Goal: Task Accomplishment & Management: Use online tool/utility

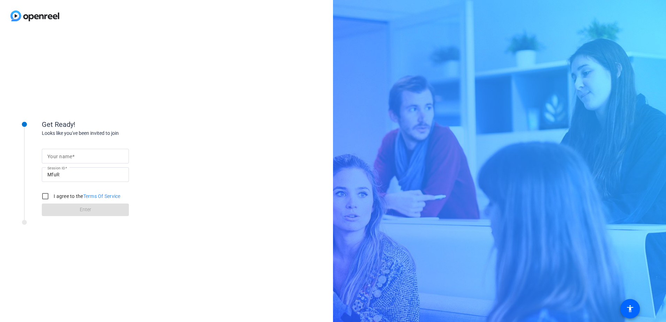
click at [73, 154] on span at bounding box center [73, 157] width 2 height 6
click at [73, 154] on input "Your name" at bounding box center [85, 156] width 76 height 8
type input "Test"
click at [44, 197] on input "I agree to the Terms Of Service" at bounding box center [45, 196] width 14 height 14
checkbox input "true"
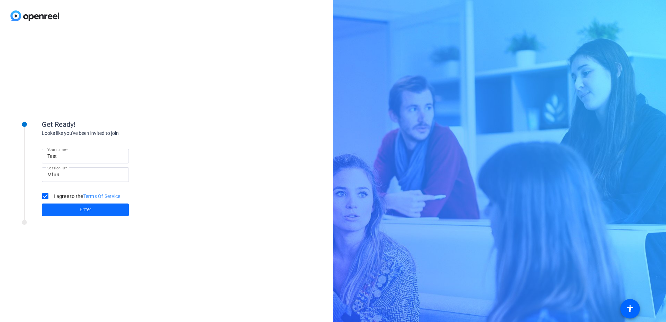
click at [69, 214] on span at bounding box center [85, 209] width 87 height 17
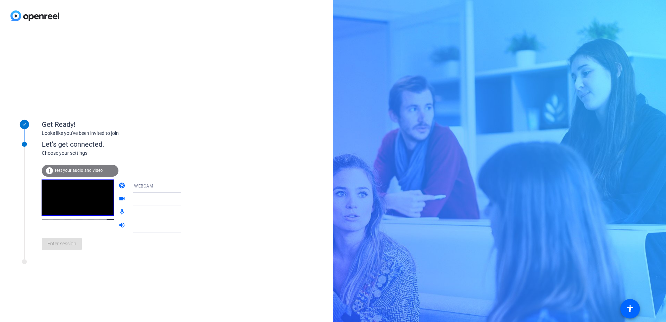
click at [79, 170] on span "Test your audio and video" at bounding box center [78, 170] width 48 height 5
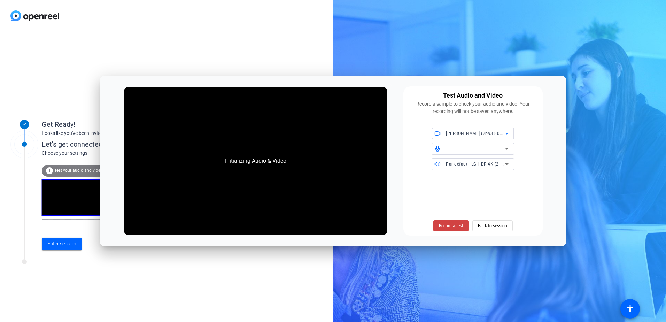
click at [507, 133] on icon at bounding box center [506, 134] width 3 height 2
click at [503, 181] on div at bounding box center [333, 161] width 666 height 322
click at [453, 229] on span at bounding box center [451, 225] width 36 height 17
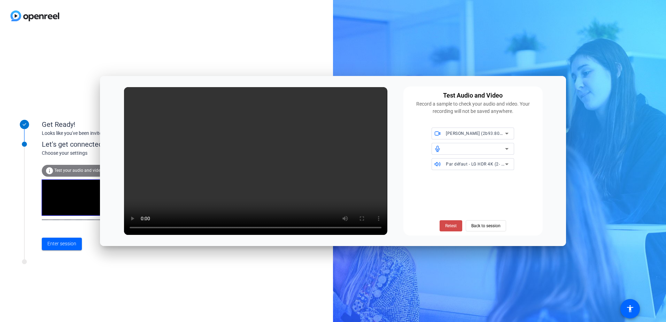
click at [449, 222] on span "Retest" at bounding box center [450, 225] width 11 height 6
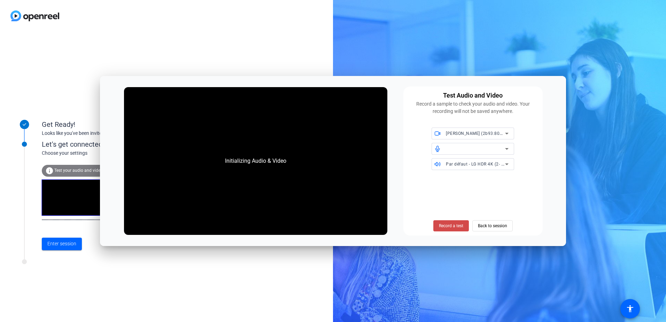
click at [451, 226] on span "Record a test" at bounding box center [451, 225] width 24 height 6
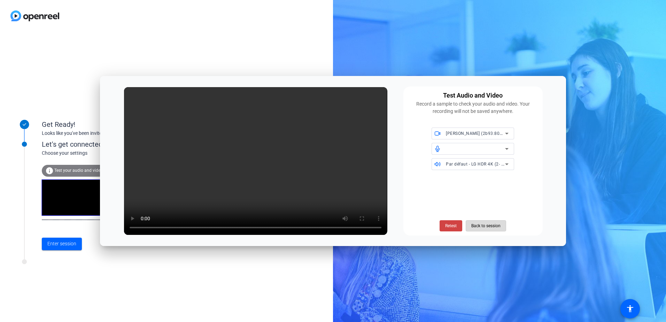
click at [480, 228] on span "Back to session" at bounding box center [485, 225] width 29 height 13
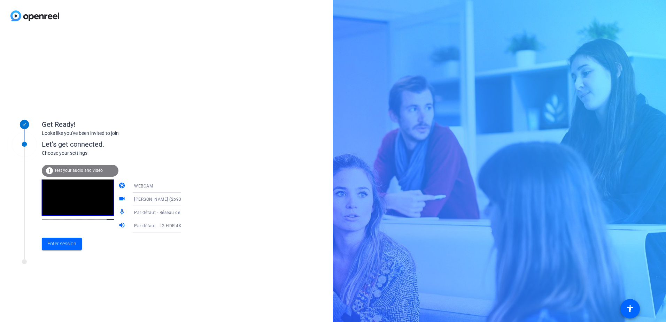
click at [80, 168] on span "Test your audio and video" at bounding box center [78, 170] width 48 height 5
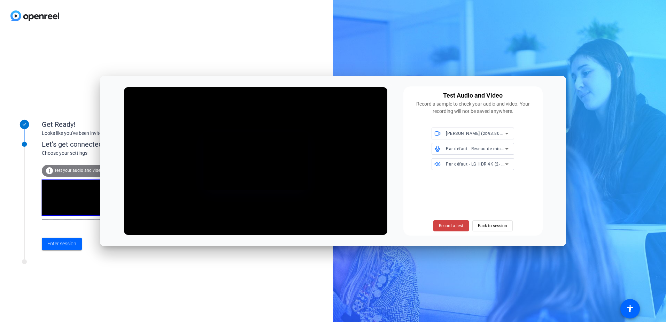
drag, startPoint x: 296, startPoint y: 81, endPoint x: 292, endPoint y: 41, distance: 40.2
click at [292, 41] on body "Accessibility Screen-Reader Guide, Feedback, and Issue Reporting | New window G…" at bounding box center [333, 161] width 666 height 322
click at [448, 224] on span "Record a test" at bounding box center [451, 225] width 24 height 6
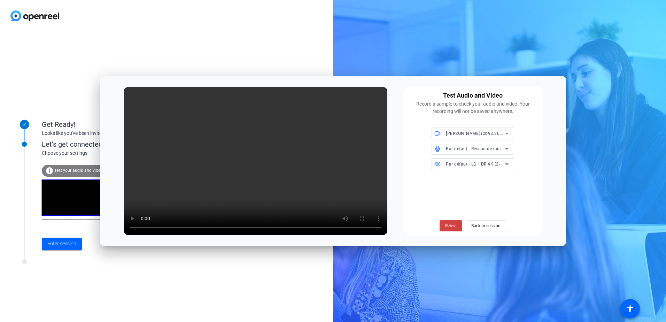
click at [448, 224] on span "Retest" at bounding box center [450, 225] width 11 height 6
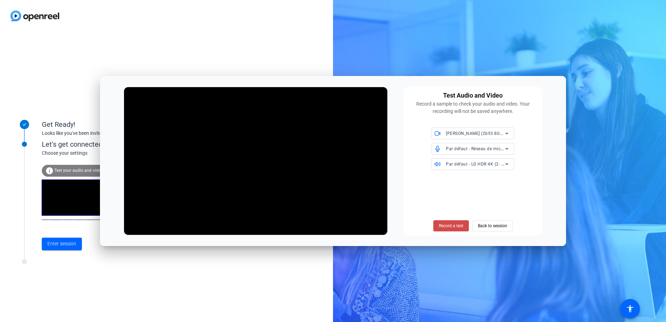
click at [449, 223] on span "Record a test" at bounding box center [451, 225] width 24 height 6
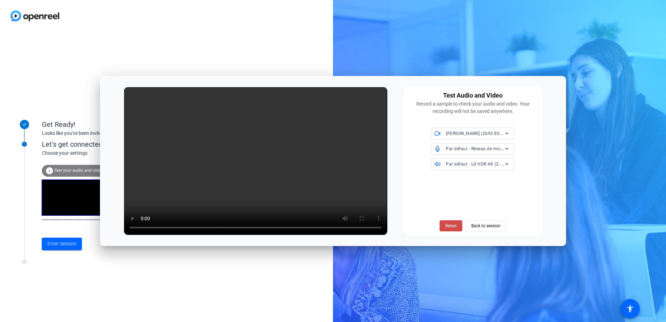
click at [448, 225] on span "Retest" at bounding box center [450, 225] width 11 height 6
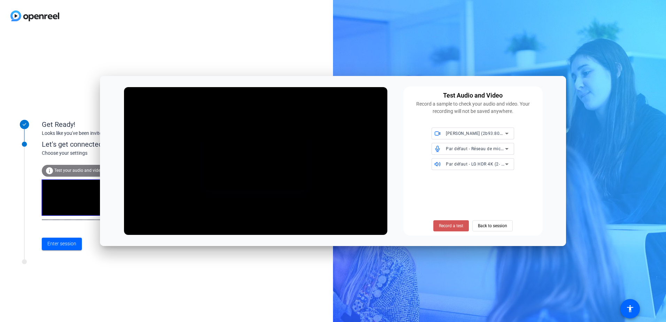
click at [448, 225] on span "Record a test" at bounding box center [451, 225] width 24 height 6
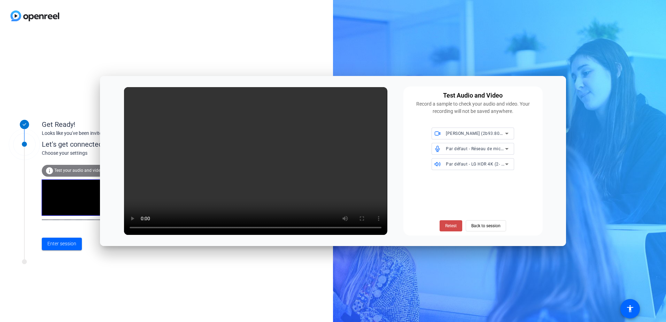
click at [451, 226] on span "Retest" at bounding box center [450, 225] width 11 height 6
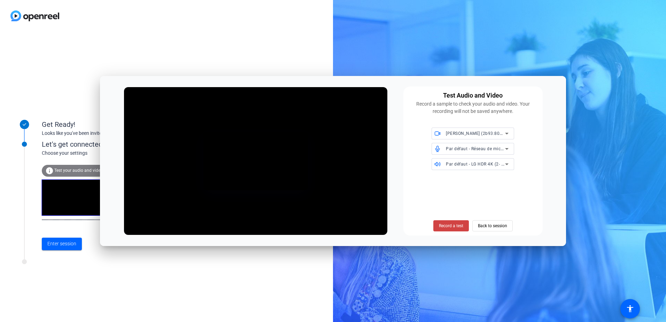
click at [451, 226] on span "Record a test" at bounding box center [451, 225] width 24 height 6
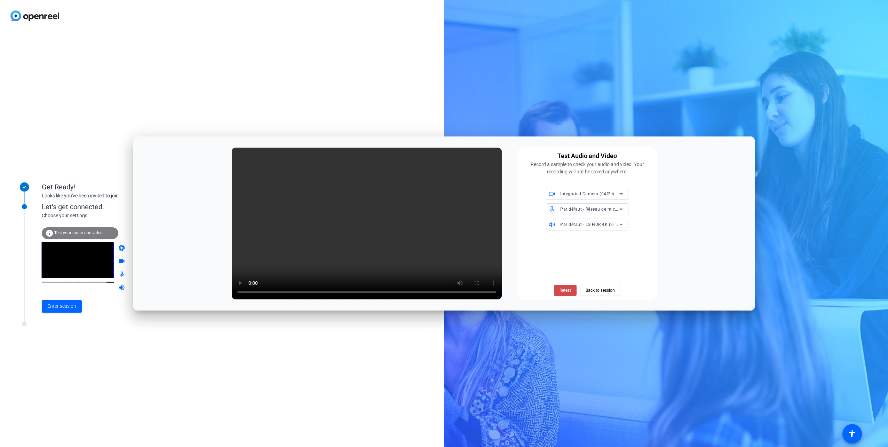
click at [564, 289] on span "Retest" at bounding box center [565, 290] width 11 height 6
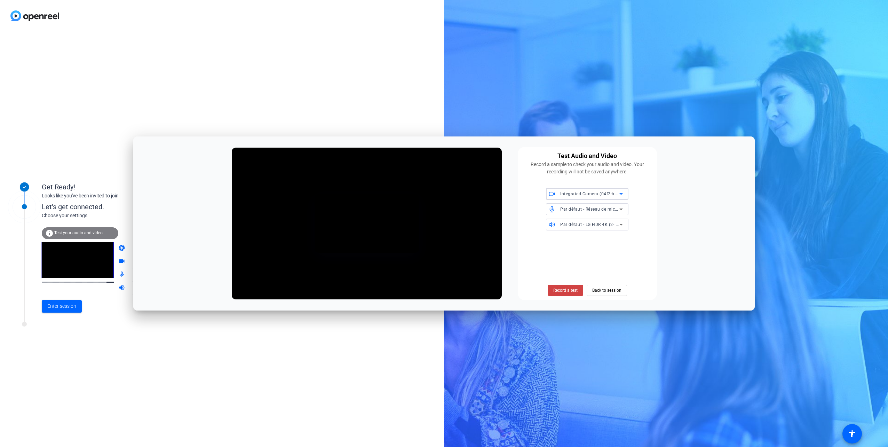
click at [620, 196] on icon at bounding box center [621, 194] width 8 height 8
click at [576, 206] on span "[PERSON_NAME] (2b93:8003)" at bounding box center [581, 208] width 59 height 8
click at [611, 290] on span "Back to session" at bounding box center [606, 290] width 29 height 13
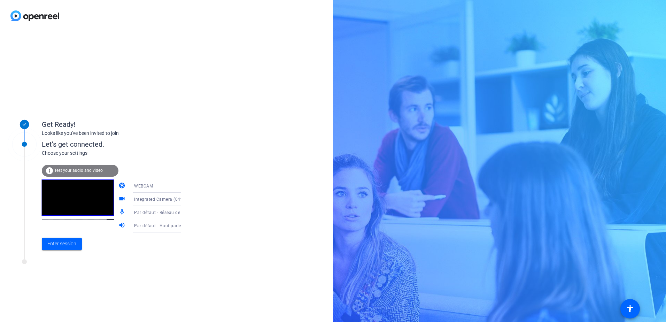
click at [98, 170] on span "Test your audio and video" at bounding box center [78, 170] width 48 height 5
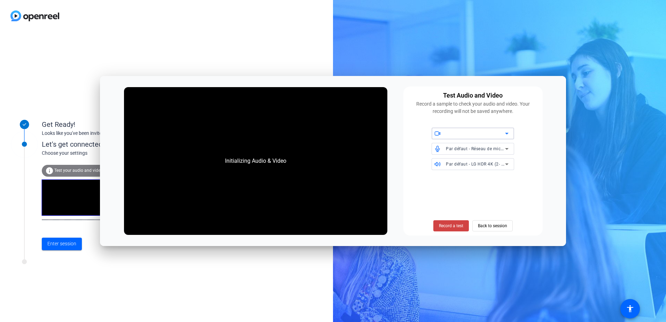
click at [508, 132] on icon at bounding box center [506, 133] width 8 height 8
click at [507, 134] on icon at bounding box center [506, 133] width 8 height 8
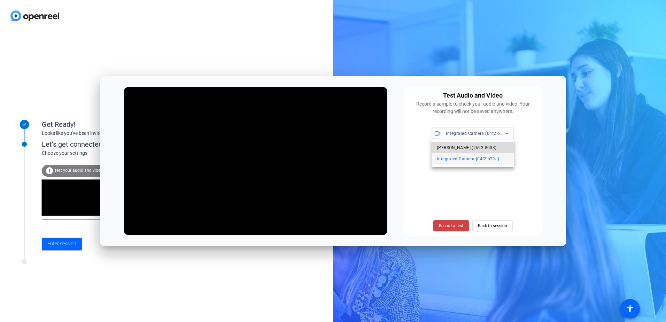
click at [460, 148] on span "[PERSON_NAME] (2b93:8003)" at bounding box center [466, 147] width 59 height 8
click at [456, 225] on span "Record a test" at bounding box center [451, 225] width 24 height 6
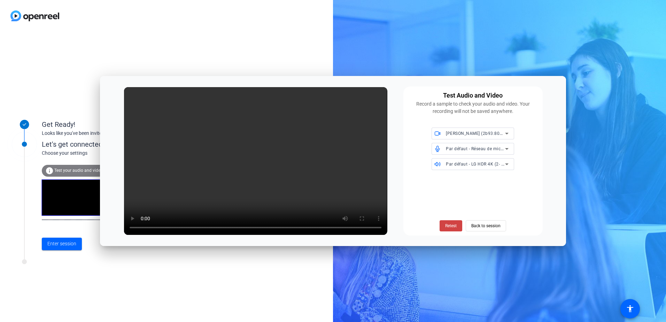
click at [462, 310] on div "Get Ready! Looks like you've been invited to join Let's get connected. Choose y…" at bounding box center [333, 161] width 666 height 322
click at [453, 226] on span "Retest" at bounding box center [450, 225] width 11 height 6
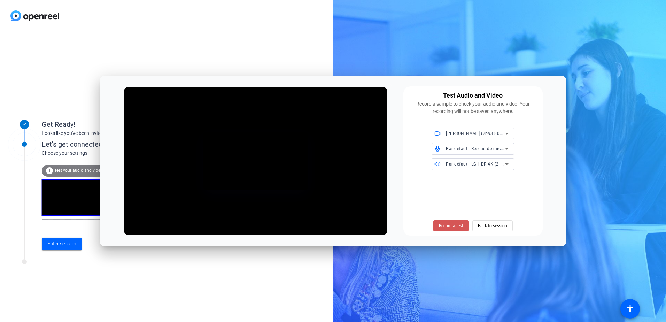
click at [453, 226] on span "Record a test" at bounding box center [451, 225] width 24 height 6
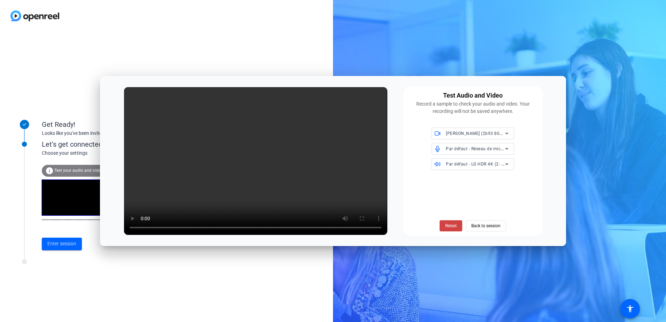
click at [453, 226] on span "Retest" at bounding box center [450, 225] width 11 height 6
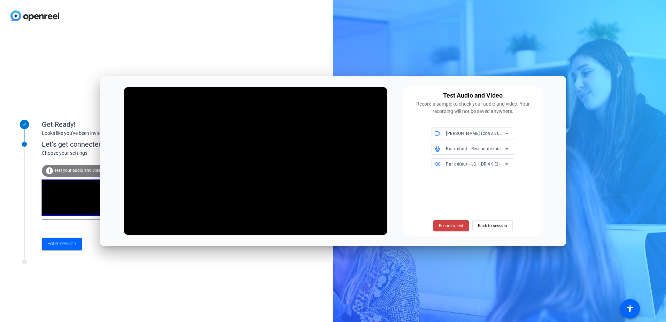
click at [453, 226] on span "Record a test" at bounding box center [451, 225] width 24 height 6
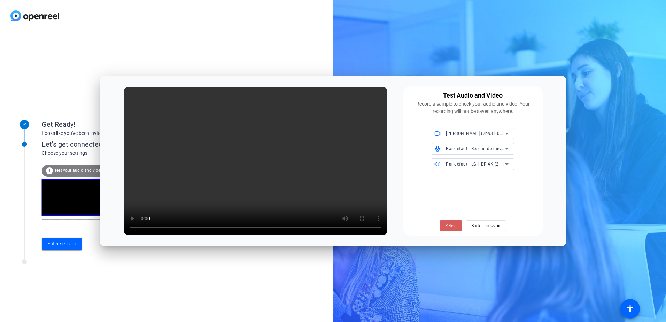
click at [446, 226] on span "Retest" at bounding box center [450, 225] width 11 height 6
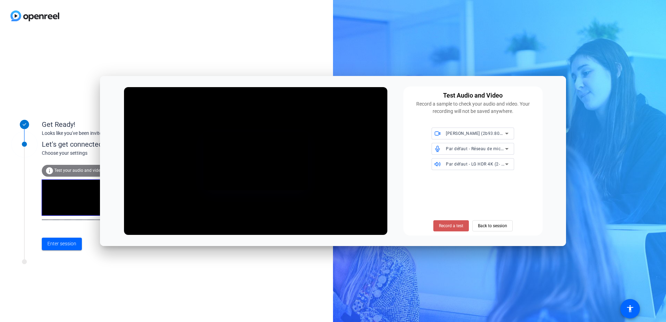
click at [446, 226] on span "Record a test" at bounding box center [451, 225] width 24 height 6
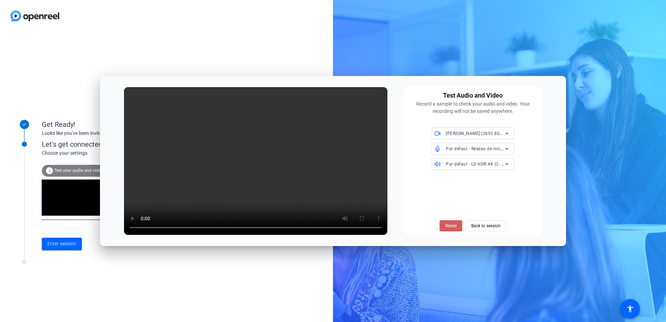
click at [448, 226] on span "Retest" at bounding box center [450, 225] width 11 height 6
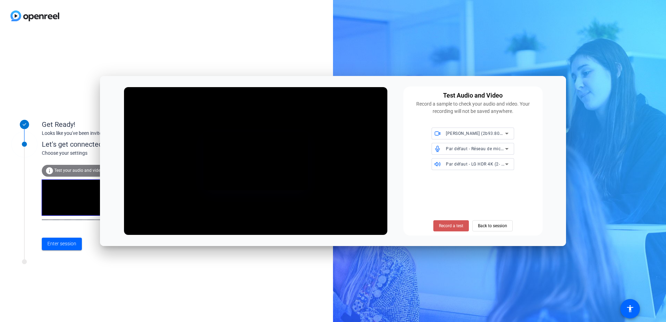
click at [448, 226] on span "Record a test" at bounding box center [451, 225] width 24 height 6
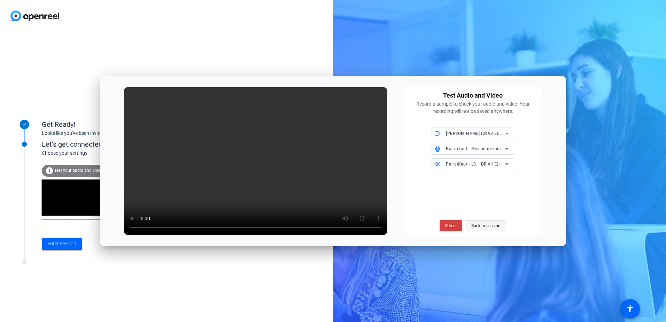
click at [485, 227] on span "Back to session" at bounding box center [485, 225] width 29 height 13
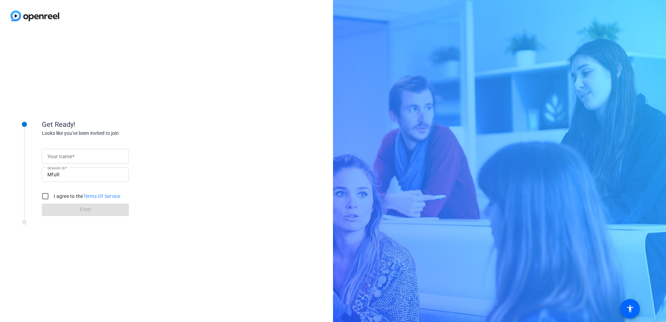
click at [57, 156] on mat-label "Your name" at bounding box center [59, 157] width 25 height 6
click at [57, 156] on input "Your name" at bounding box center [85, 156] width 76 height 8
type input "test"
click at [45, 197] on input "I agree to the Terms Of Service" at bounding box center [45, 196] width 14 height 14
checkbox input "true"
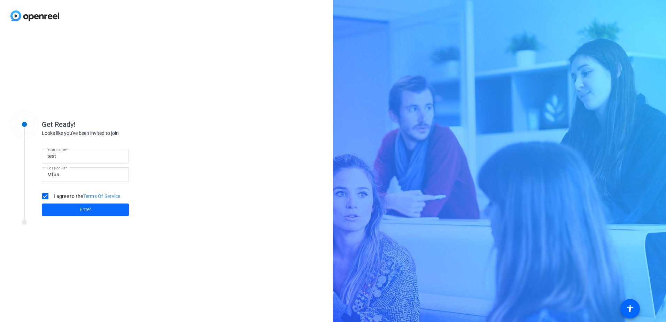
click at [96, 211] on span at bounding box center [85, 209] width 87 height 17
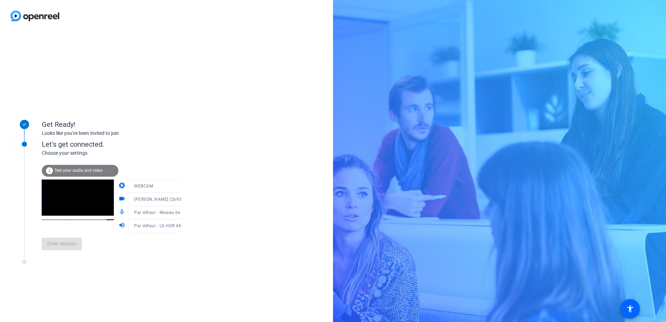
click at [79, 168] on span "Test your audio and video" at bounding box center [78, 170] width 48 height 5
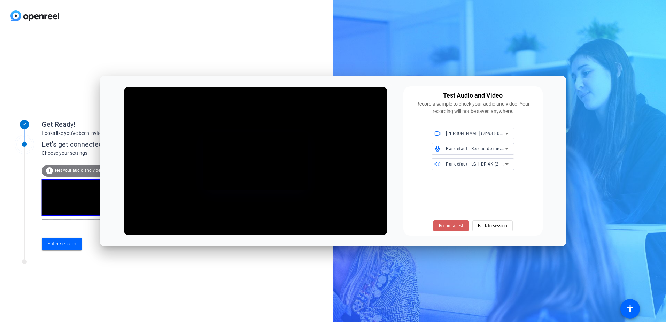
click at [450, 226] on span "Record a test" at bounding box center [451, 225] width 24 height 6
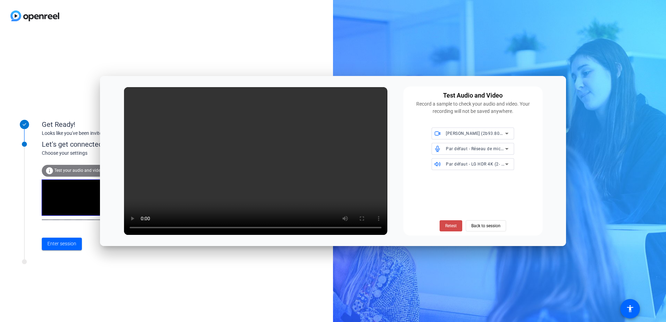
click at [448, 223] on span "Retest" at bounding box center [450, 225] width 11 height 6
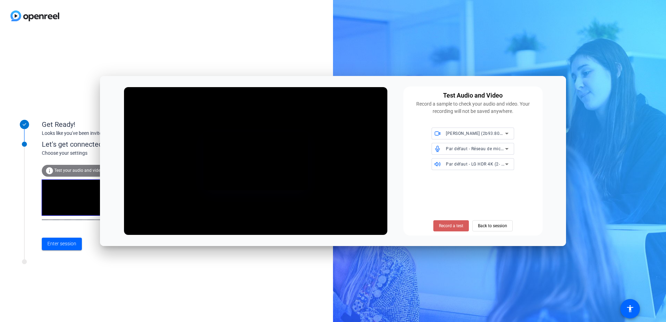
click at [449, 225] on span "Record a test" at bounding box center [451, 225] width 24 height 6
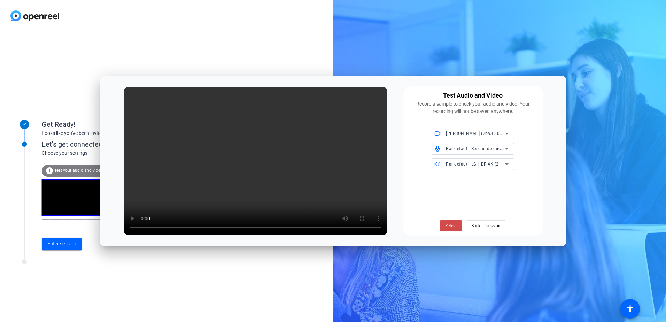
click at [451, 225] on span "Retest" at bounding box center [450, 225] width 11 height 6
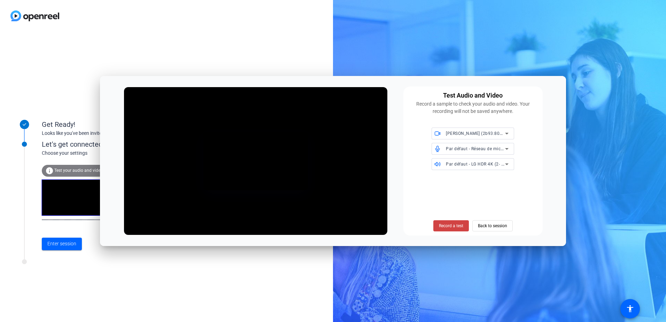
click at [514, 224] on div "Record a test Back to session" at bounding box center [472, 203] width 131 height 56
drag, startPoint x: 484, startPoint y: 227, endPoint x: 489, endPoint y: 226, distance: 5.3
click at [485, 227] on span "Back to session" at bounding box center [492, 225] width 29 height 13
